Goal: Find specific page/section: Find specific page/section

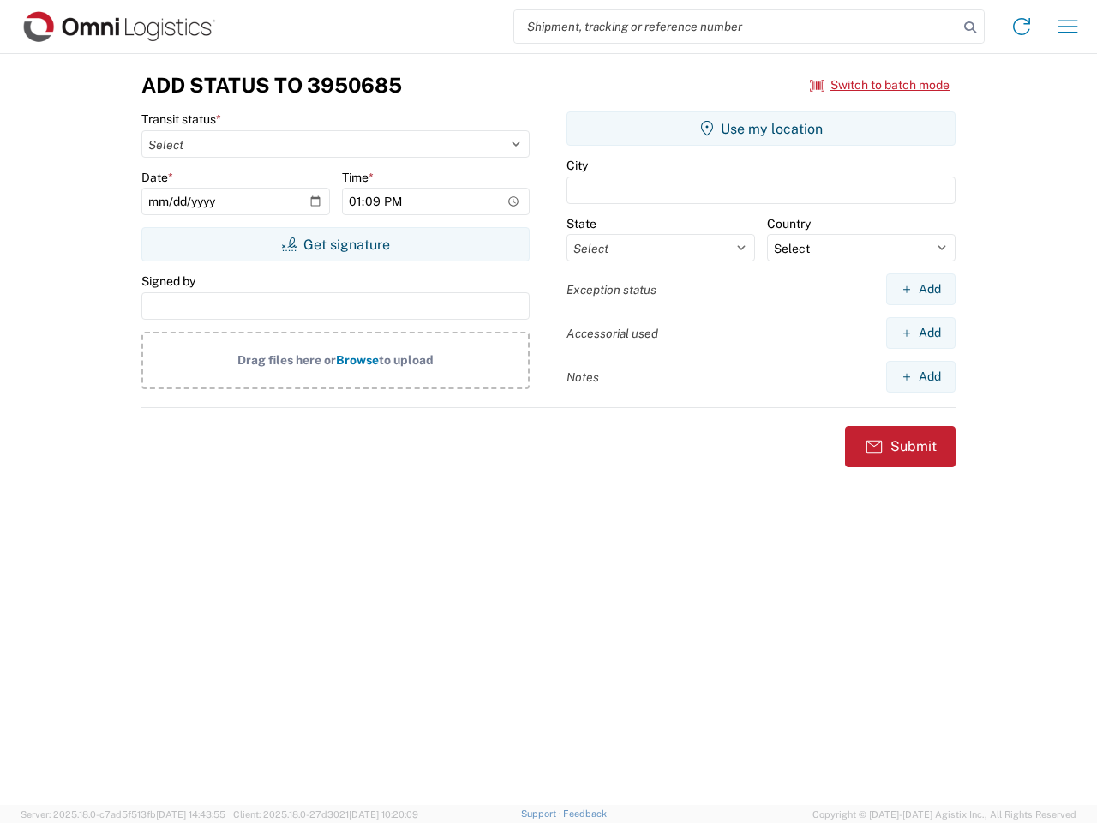
click at [736, 27] on input "search" at bounding box center [736, 26] width 444 height 33
click at [970, 27] on icon at bounding box center [970, 27] width 24 height 24
click at [1021, 27] on icon at bounding box center [1021, 26] width 27 height 27
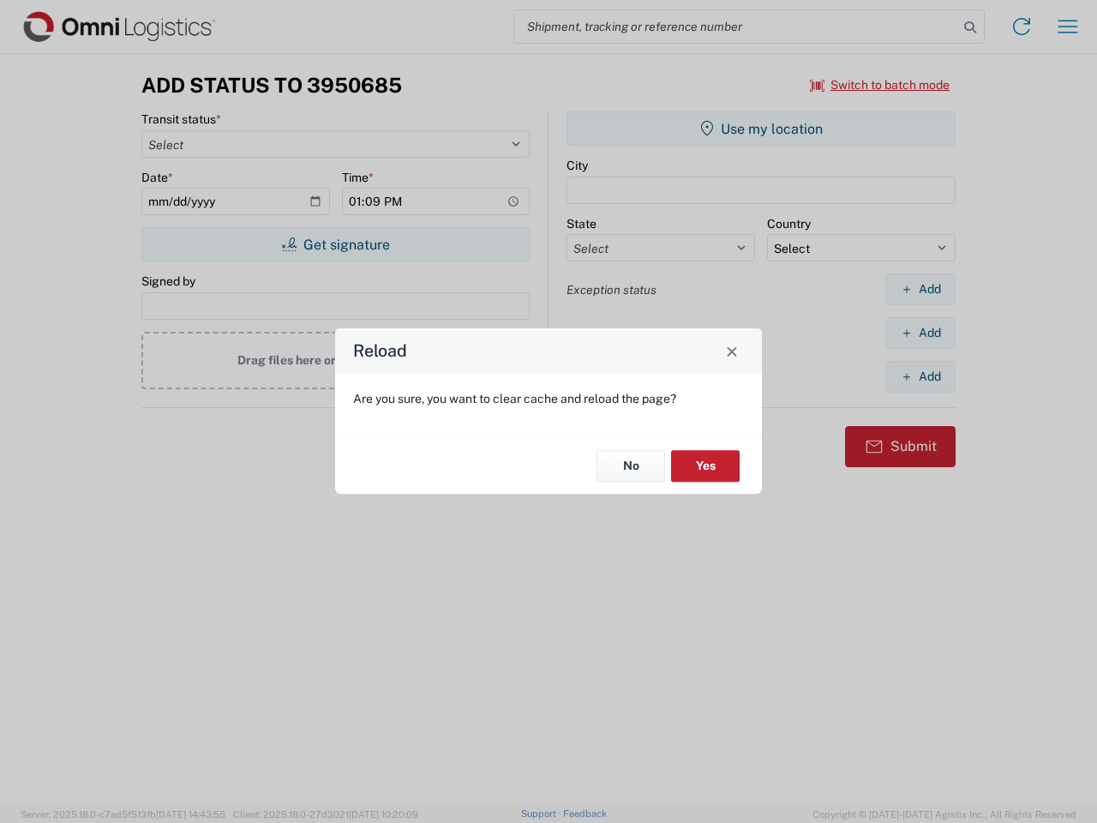
click at [880, 85] on div "Reload Are you sure, you want to clear cache and reload the page? No Yes" at bounding box center [548, 411] width 1097 height 823
click at [335, 244] on div "Reload Are you sure, you want to clear cache and reload the page? No Yes" at bounding box center [548, 411] width 1097 height 823
click at [761, 129] on div "Reload Are you sure, you want to clear cache and reload the page? No Yes" at bounding box center [548, 411] width 1097 height 823
click at [920, 289] on div "Reload Are you sure, you want to clear cache and reload the page? No Yes" at bounding box center [548, 411] width 1097 height 823
click at [920, 332] on div "Reload Are you sure, you want to clear cache and reload the page? No Yes" at bounding box center [548, 411] width 1097 height 823
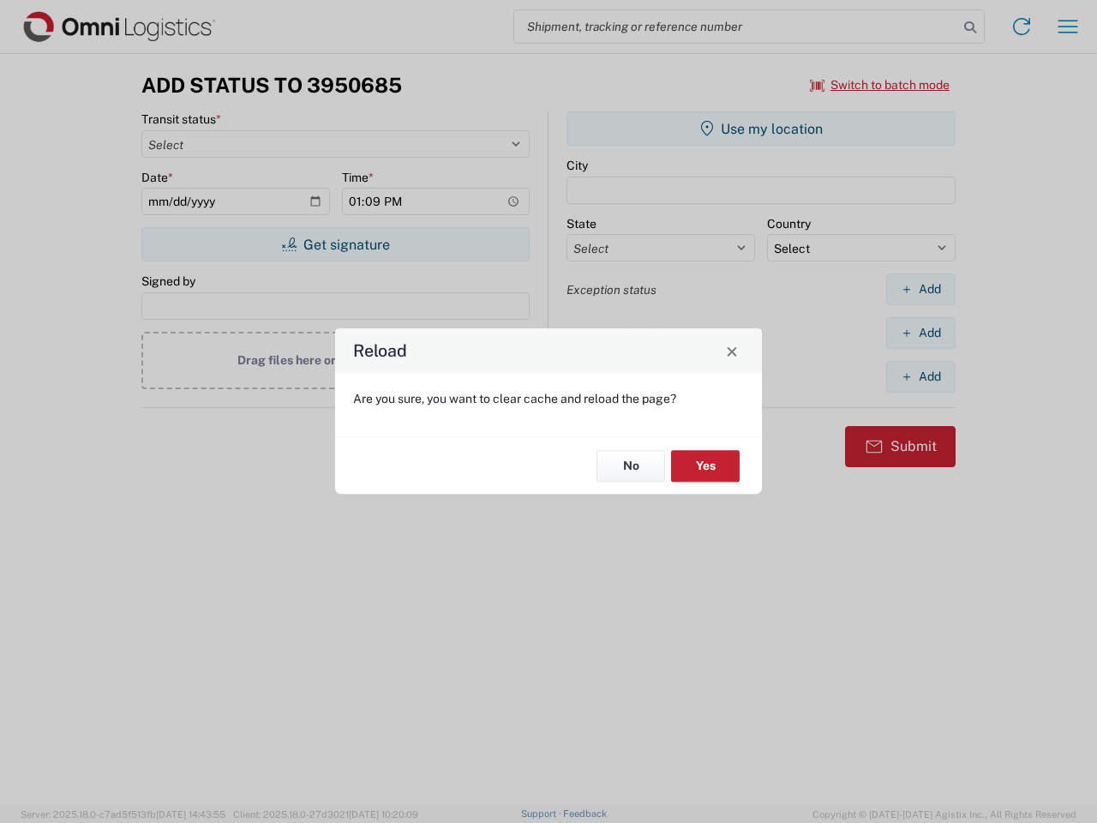
click at [920, 376] on div "Reload Are you sure, you want to clear cache and reload the page? No Yes" at bounding box center [548, 411] width 1097 height 823
